Goal: Information Seeking & Learning: Learn about a topic

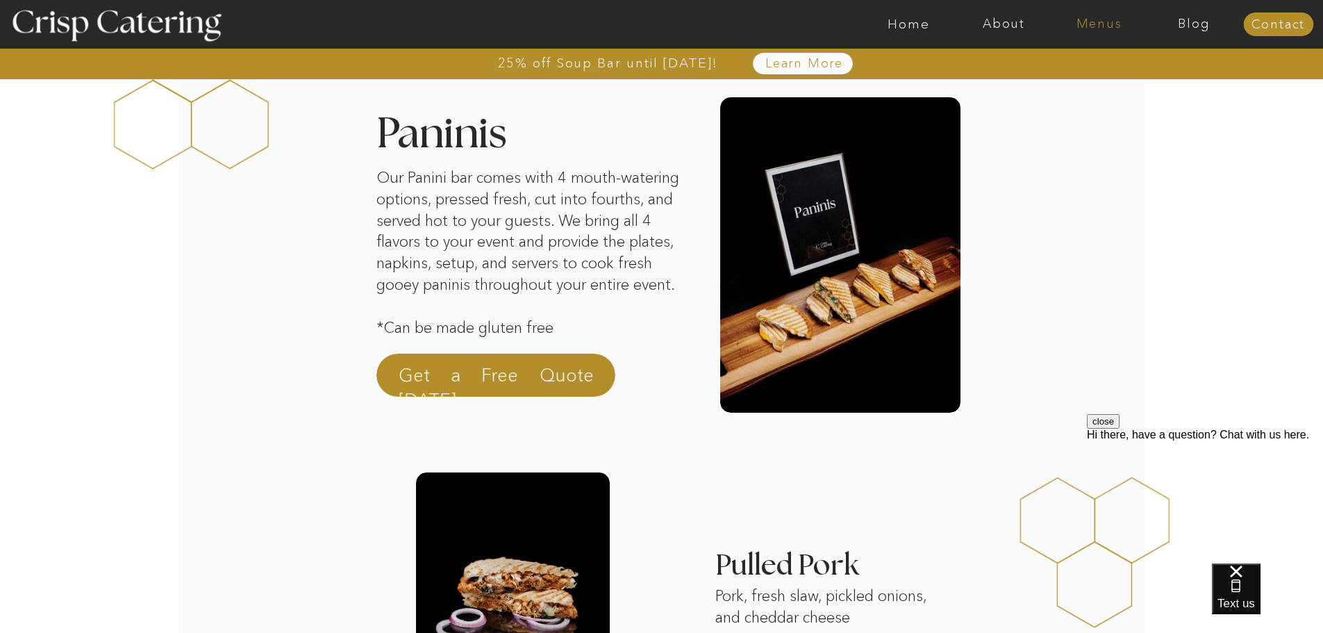
click at [1108, 28] on nav "Menus" at bounding box center [1098, 24] width 95 height 14
click at [1107, 86] on nav "Winter (Sep-Feb)" at bounding box center [1098, 81] width 114 height 13
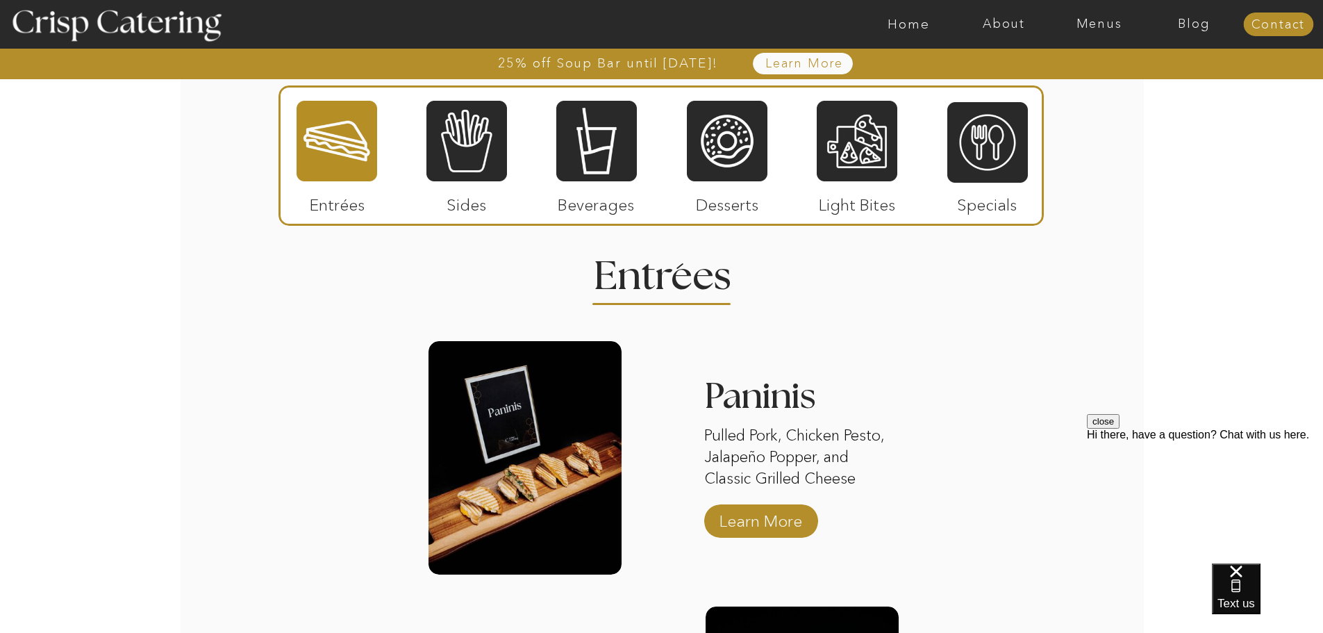
scroll to position [1624, 0]
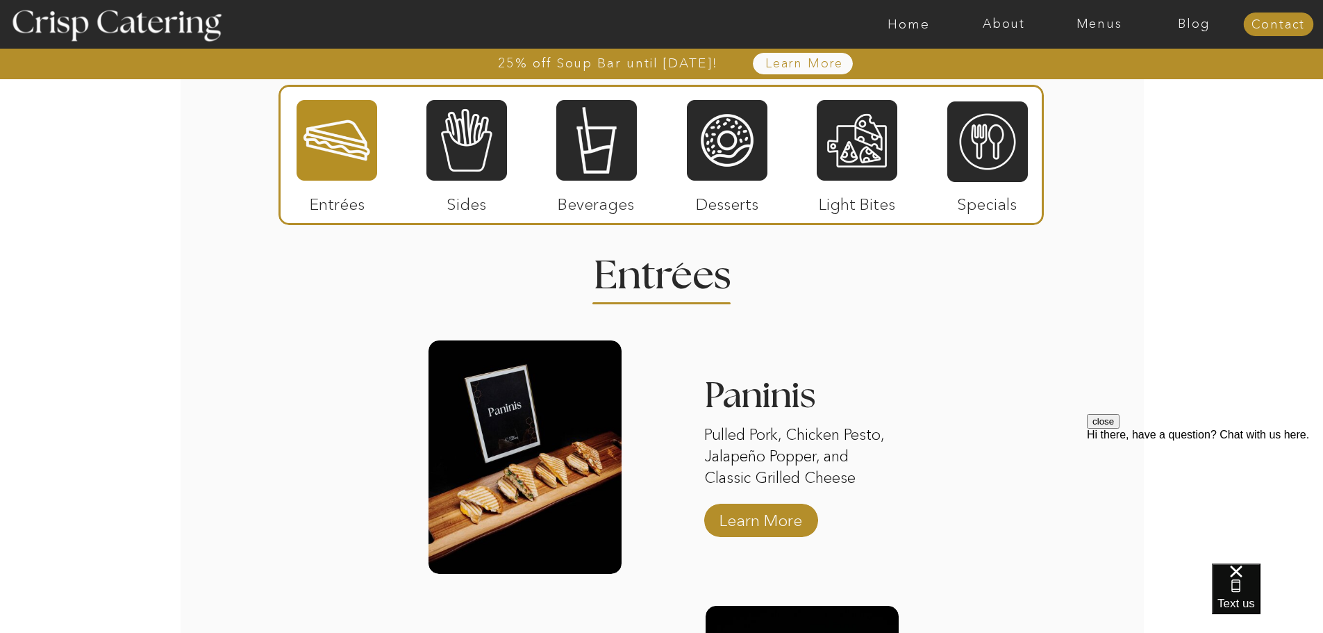
click at [877, 182] on p "Light Bites" at bounding box center [857, 201] width 92 height 40
click at [876, 158] on div at bounding box center [857, 140] width 81 height 83
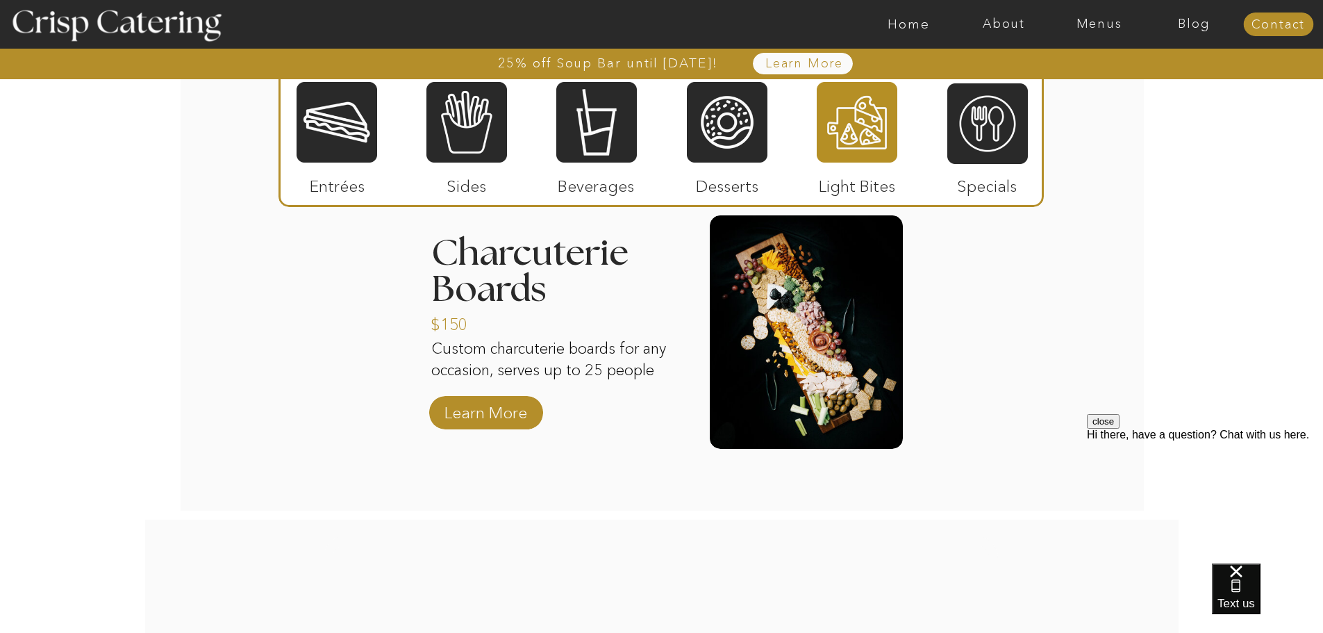
scroll to position [1720, 0]
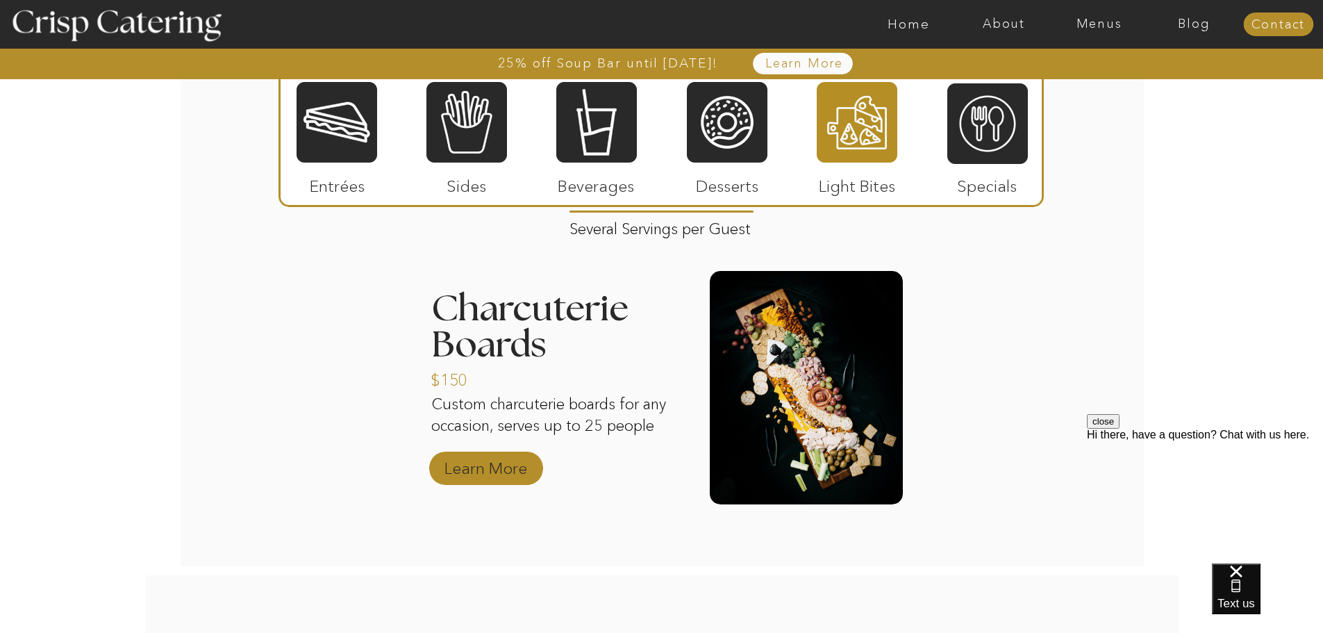
click at [513, 463] on p "Learn More" at bounding box center [486, 464] width 92 height 40
